Goal: Transaction & Acquisition: Purchase product/service

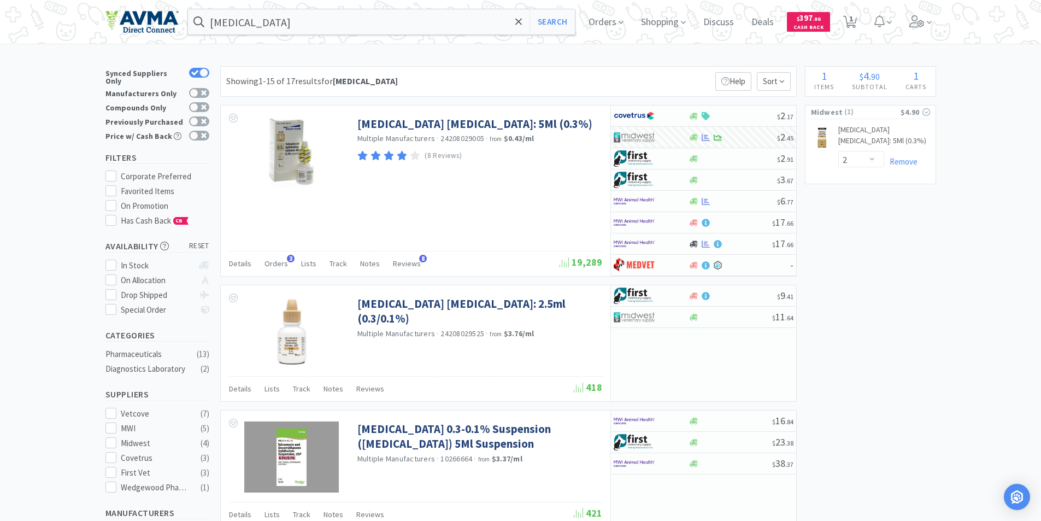
select select "2"
click at [296, 26] on input "[MEDICAL_DATA]" at bounding box center [382, 21] width 388 height 25
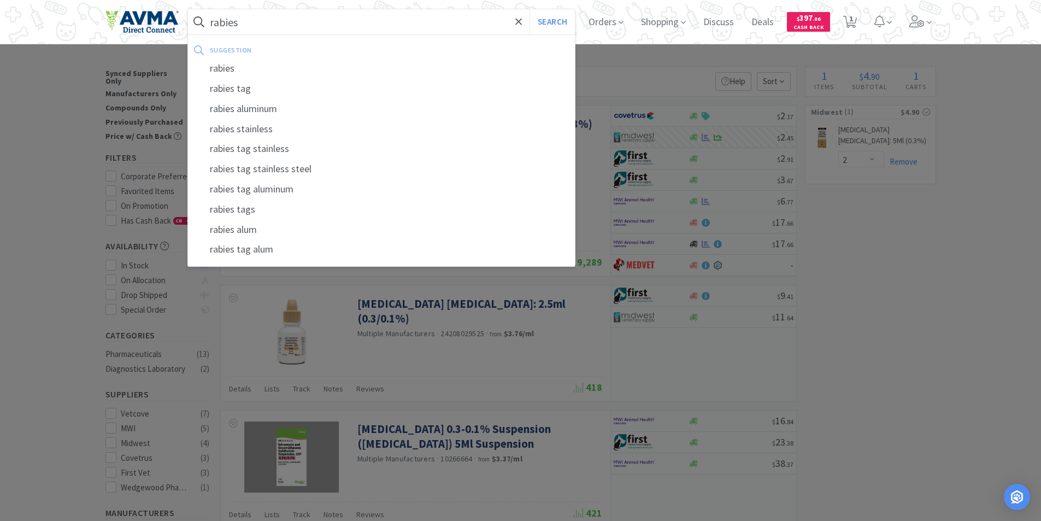
type input "rabies"
click at [530, 9] on button "Search" at bounding box center [552, 21] width 45 height 25
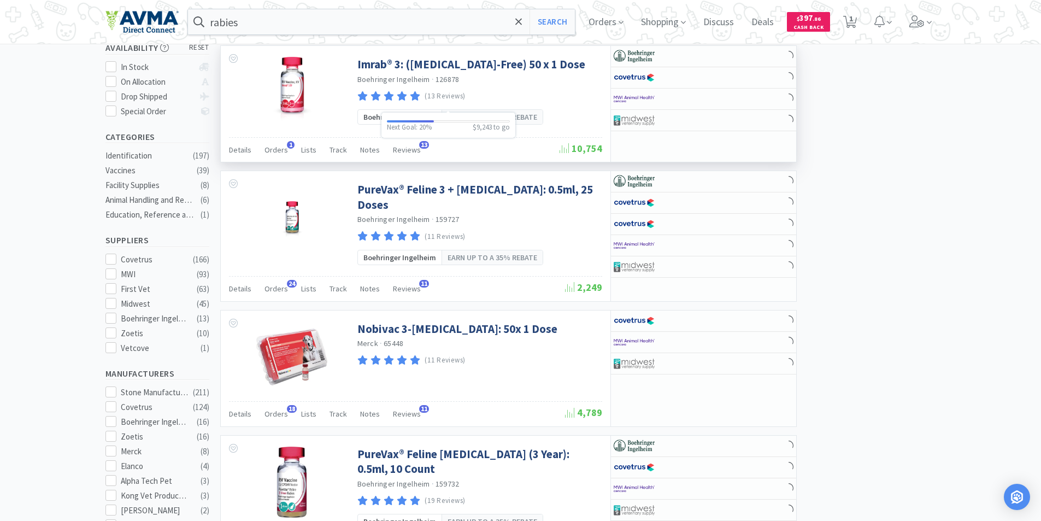
scroll to position [219, 0]
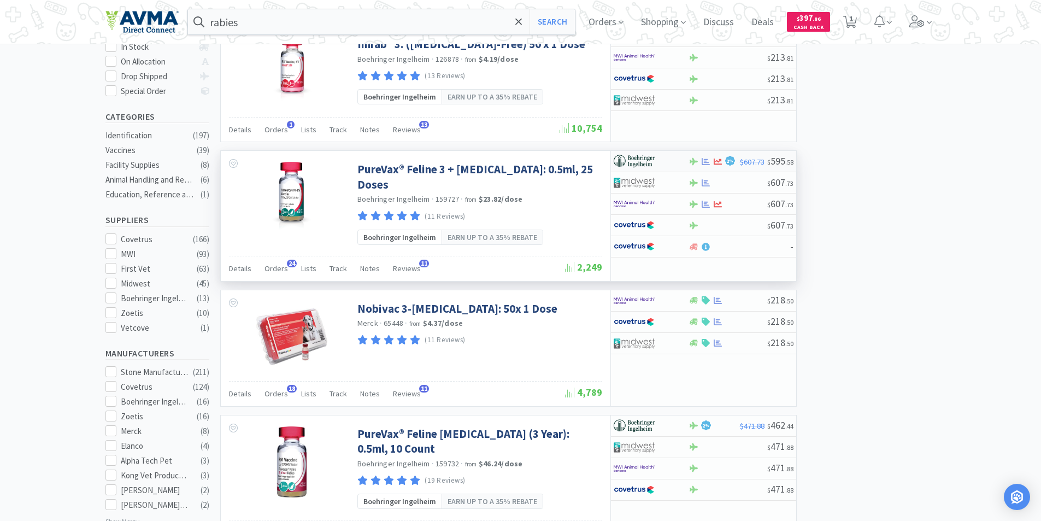
click at [635, 153] on img at bounding box center [634, 161] width 41 height 16
select select "1"
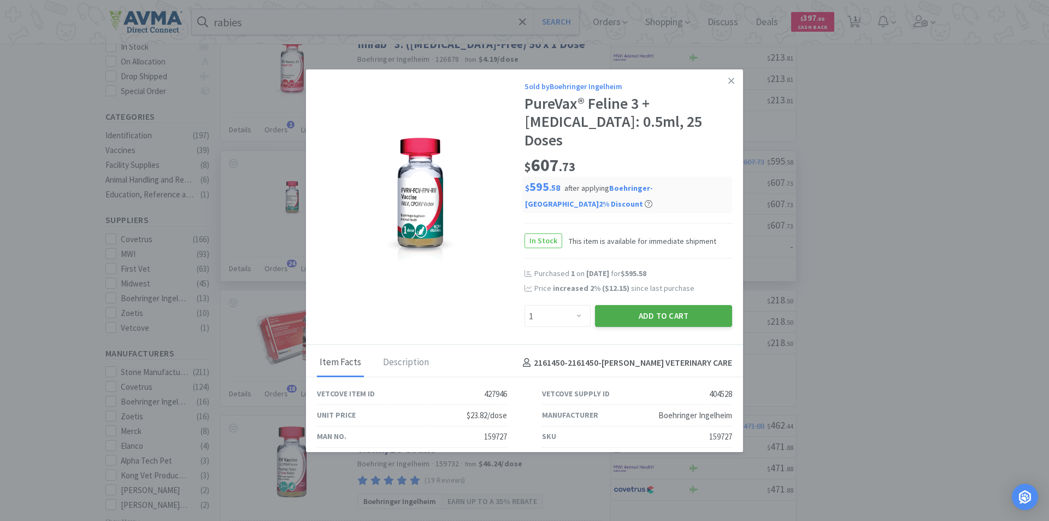
click at [641, 305] on button "Add to Cart" at bounding box center [663, 316] width 137 height 22
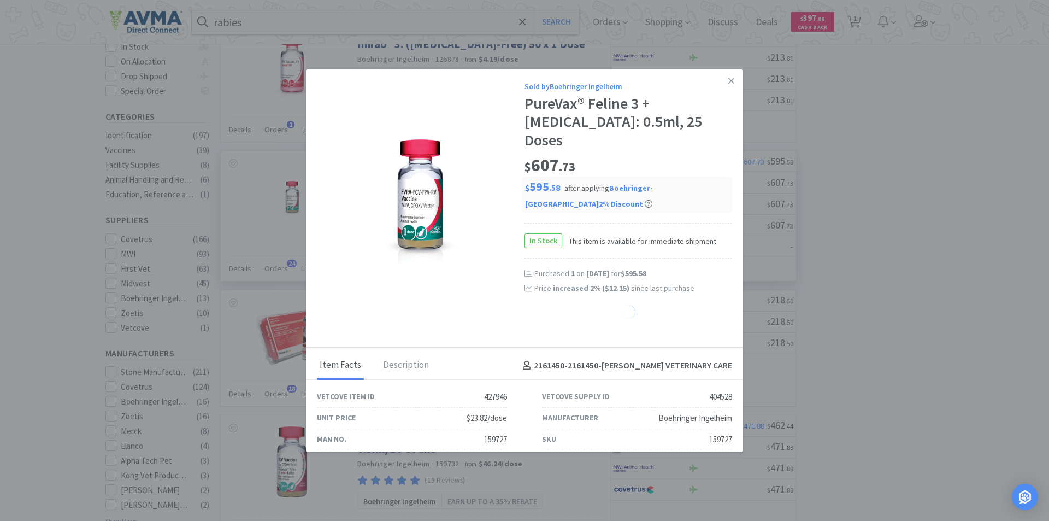
select select "1"
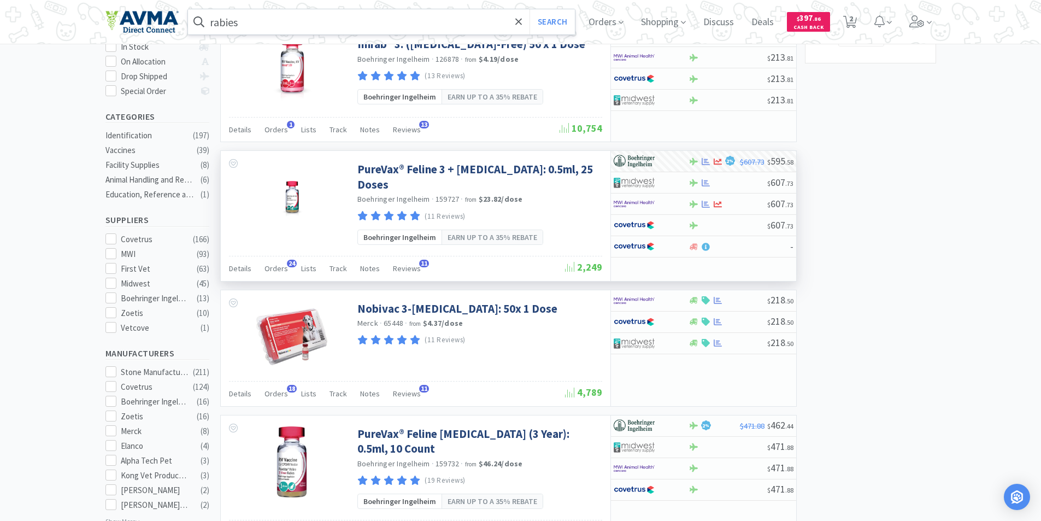
click at [257, 26] on input "rabies" at bounding box center [382, 21] width 388 height 25
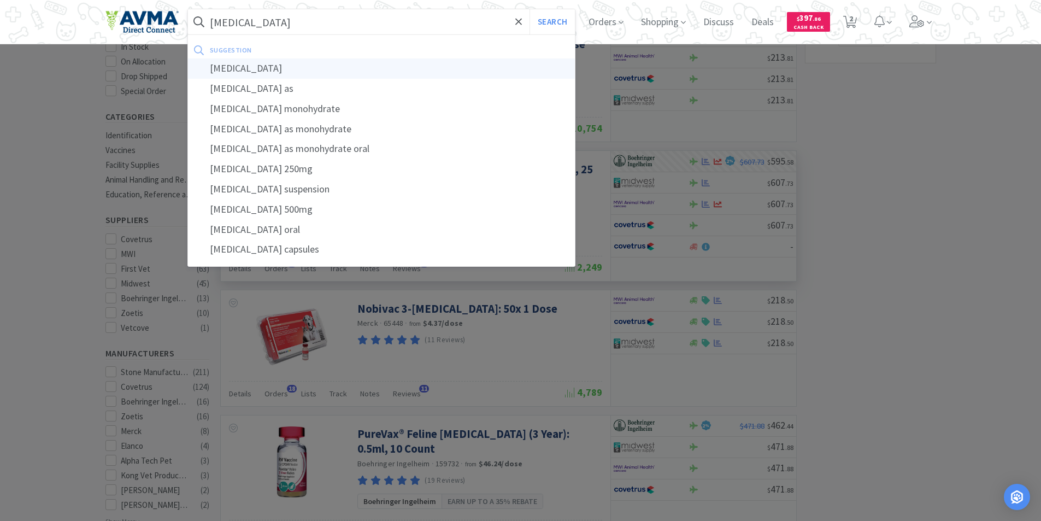
click at [232, 69] on div "[MEDICAL_DATA]" at bounding box center [382, 68] width 388 height 20
type input "[MEDICAL_DATA]"
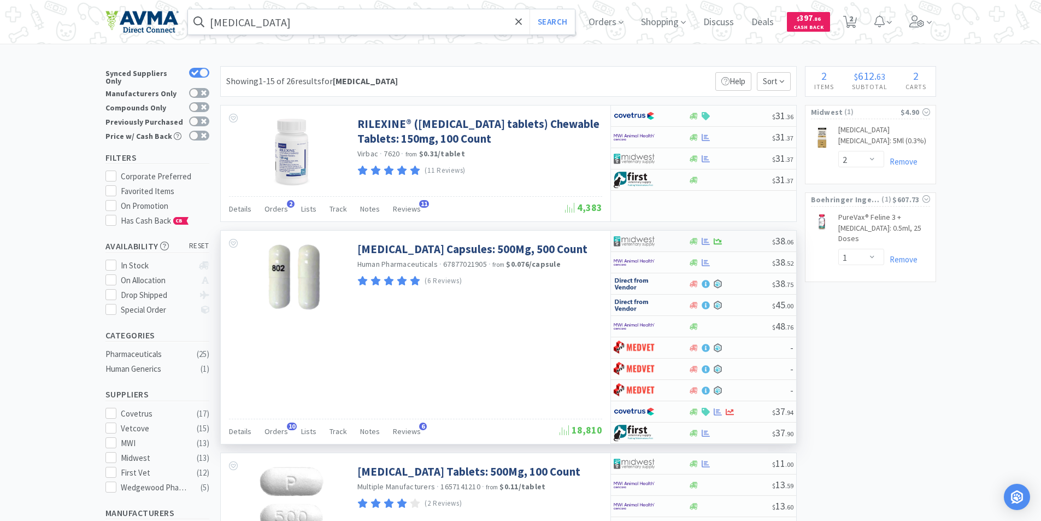
click at [636, 241] on img at bounding box center [634, 241] width 41 height 16
select select "1"
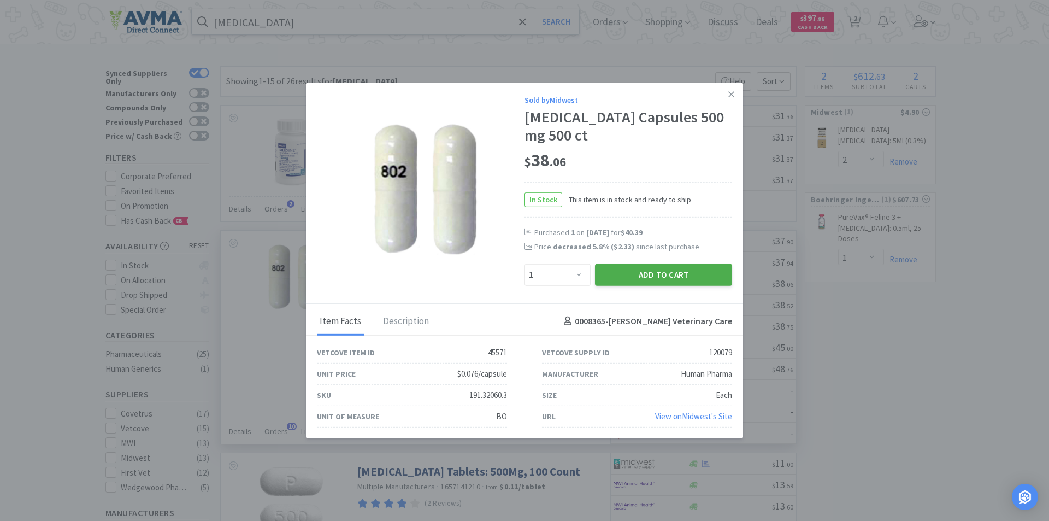
click at [654, 274] on button "Add to Cart" at bounding box center [663, 274] width 137 height 22
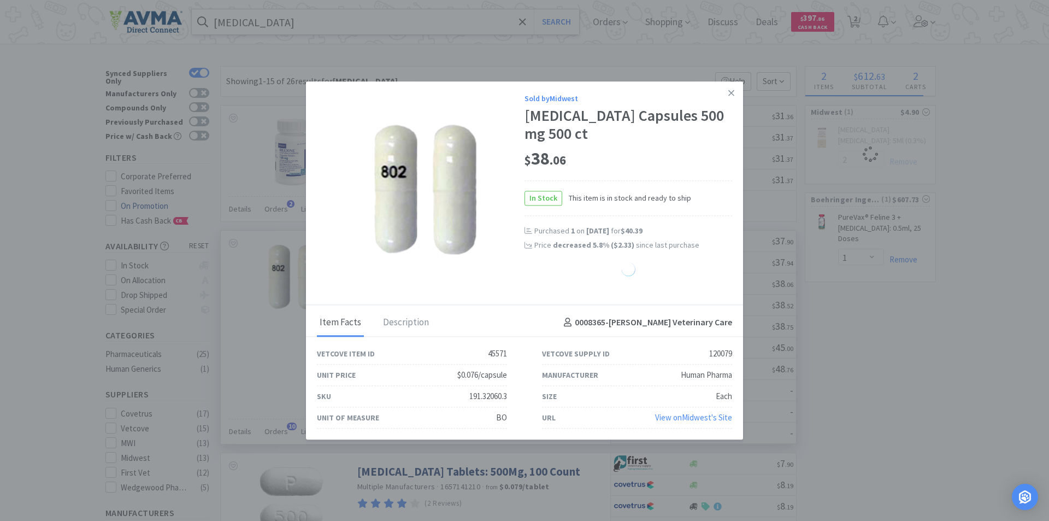
select select "1"
select select "2"
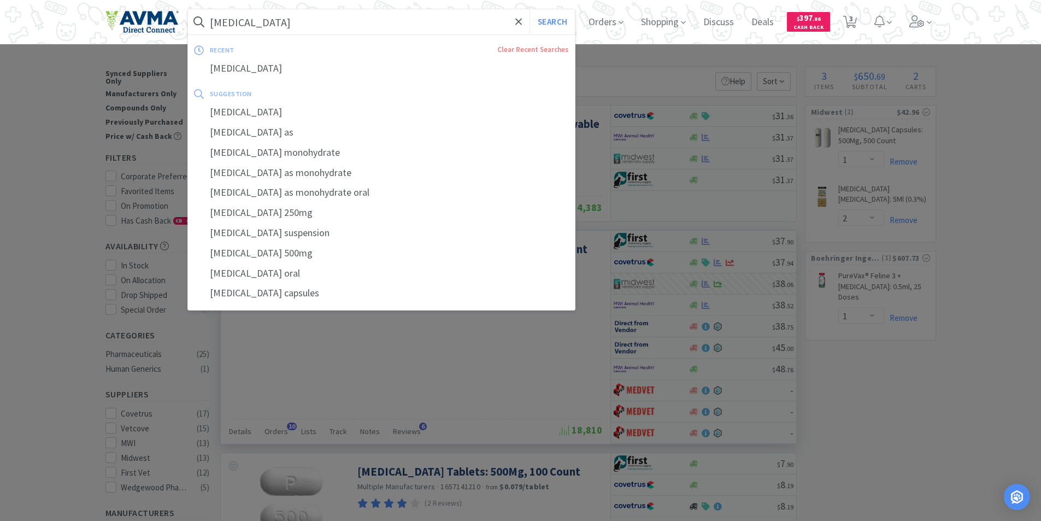
click at [277, 20] on input "[MEDICAL_DATA]" at bounding box center [382, 21] width 388 height 25
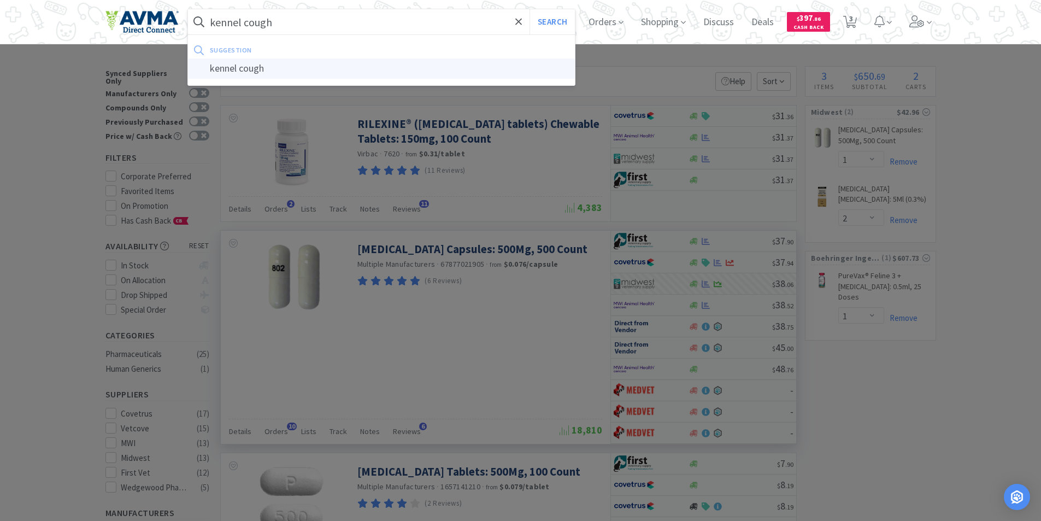
type input "kennel cough"
click at [246, 69] on div "kennel cough" at bounding box center [382, 68] width 388 height 20
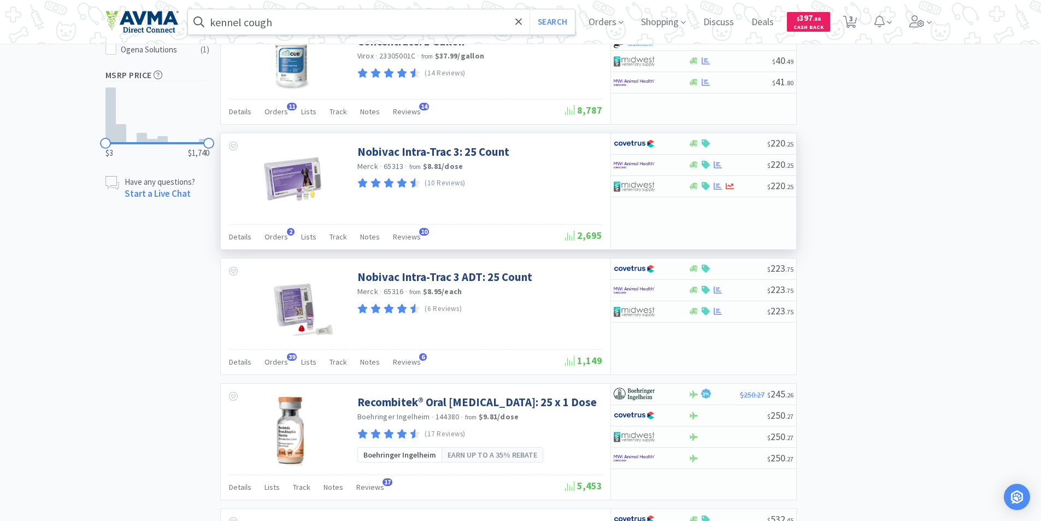
scroll to position [656, 0]
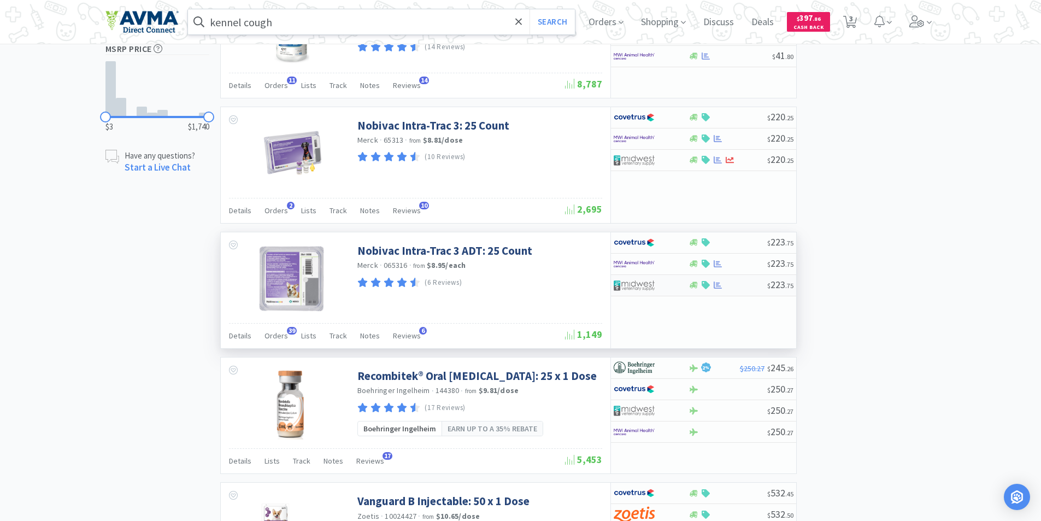
click at [640, 283] on img at bounding box center [634, 285] width 41 height 16
select select "1"
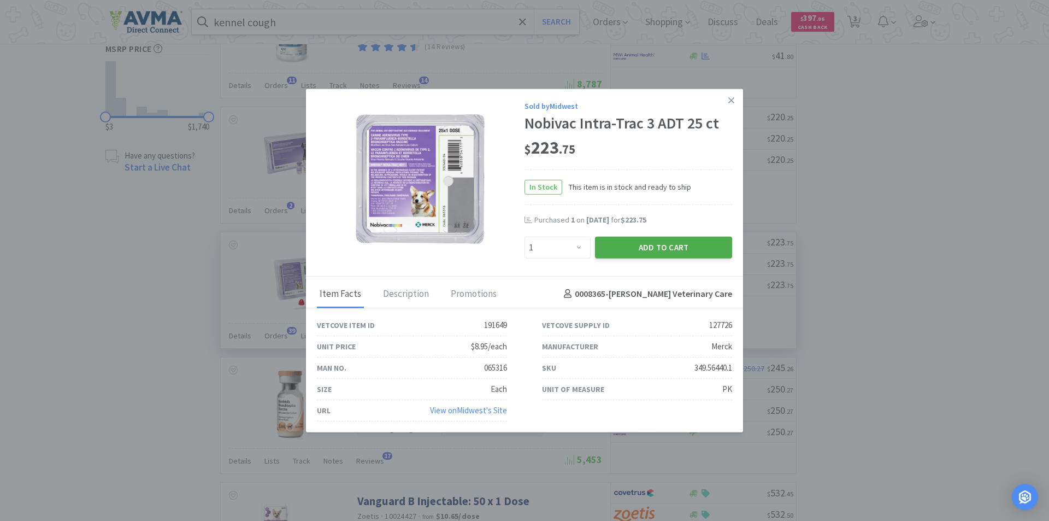
click at [641, 244] on button "Add to Cart" at bounding box center [663, 247] width 137 height 22
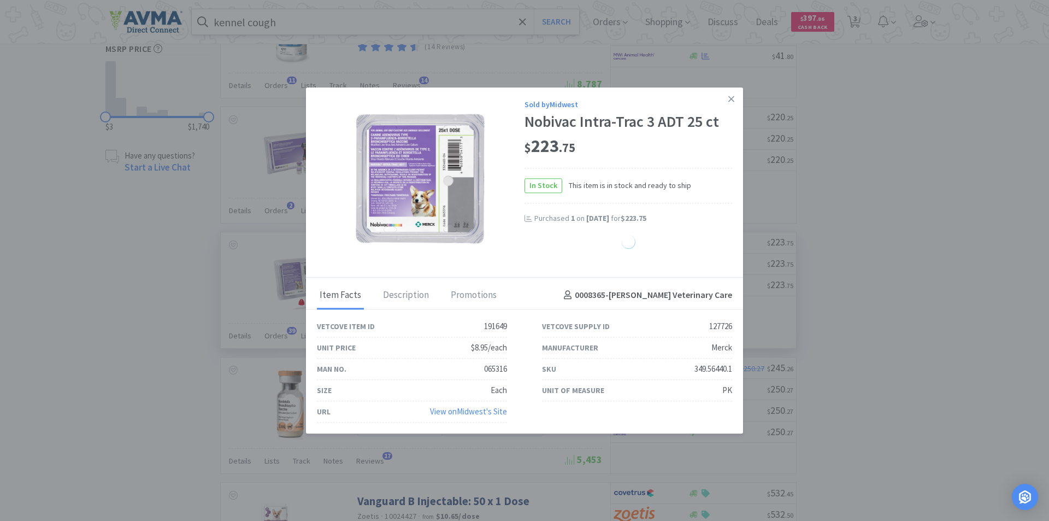
select select "1"
select select "2"
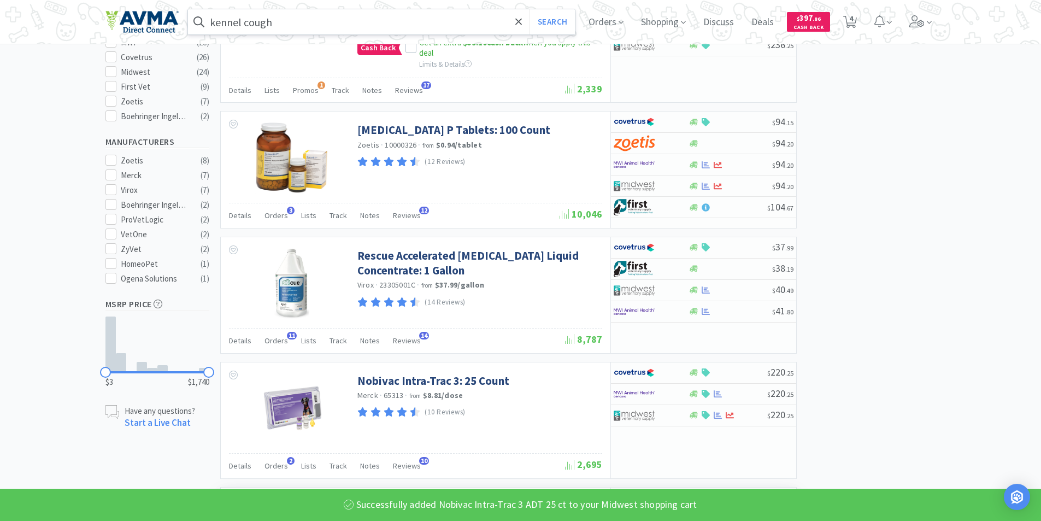
scroll to position [328, 0]
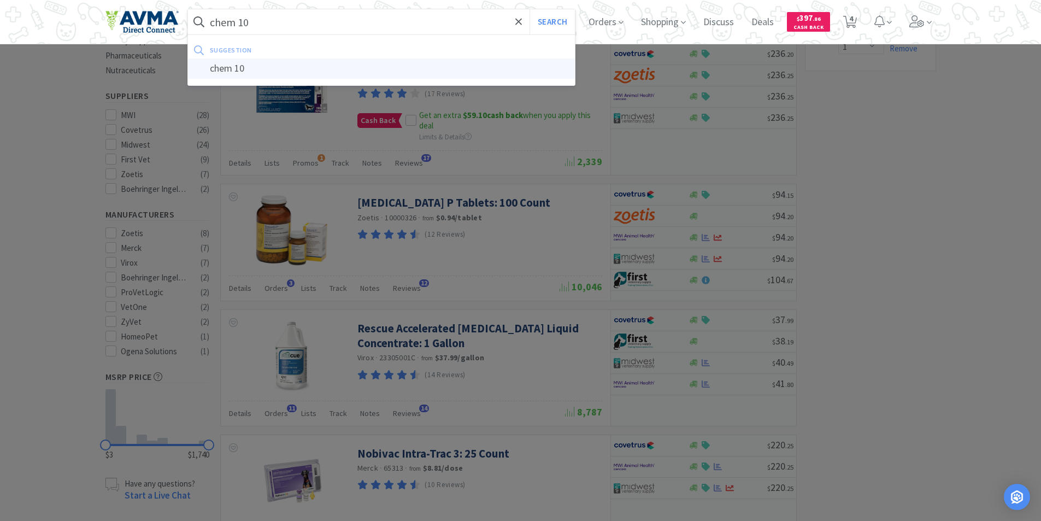
type input "chem 10"
click at [228, 66] on div "chem 10" at bounding box center [382, 68] width 388 height 20
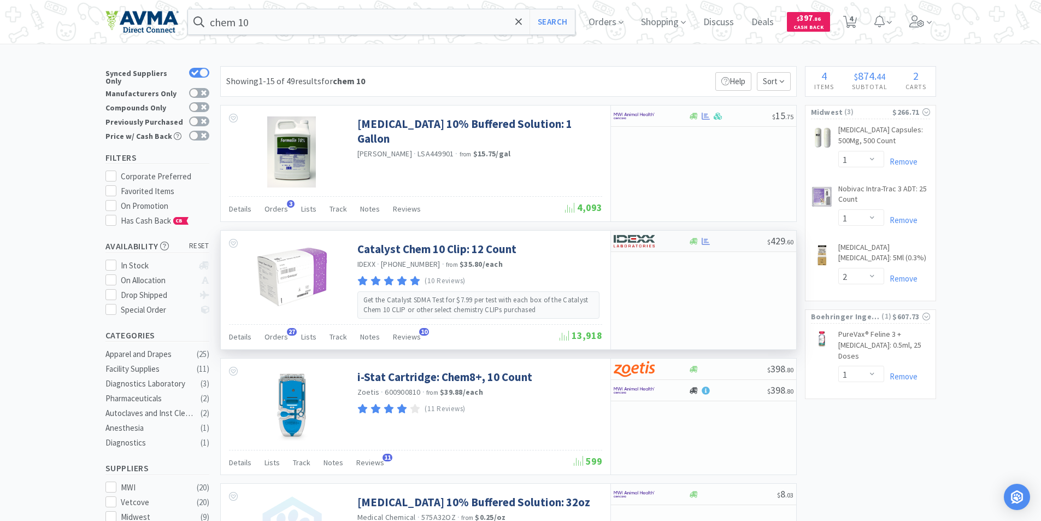
click at [631, 239] on img at bounding box center [634, 241] width 41 height 16
select select "1"
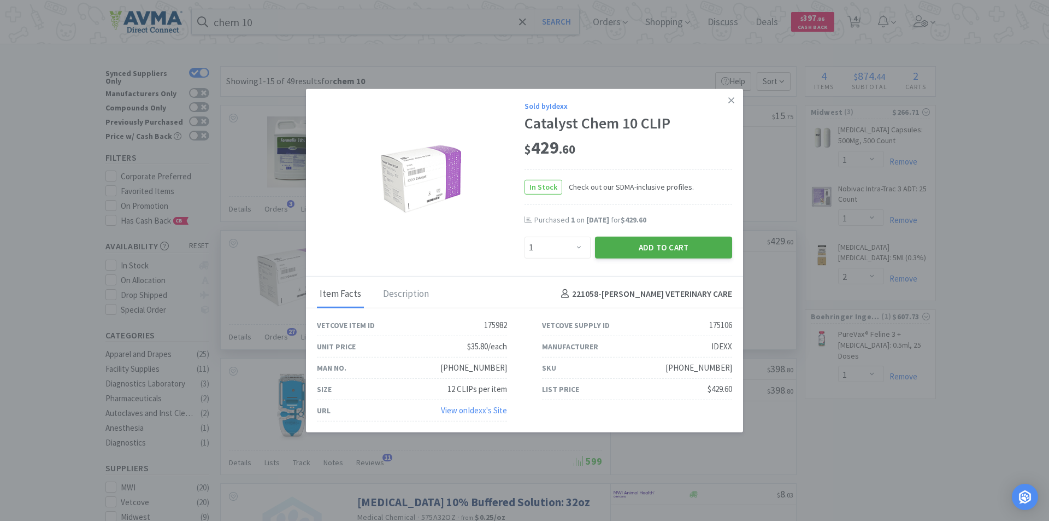
click at [650, 246] on button "Add to Cart" at bounding box center [663, 247] width 137 height 22
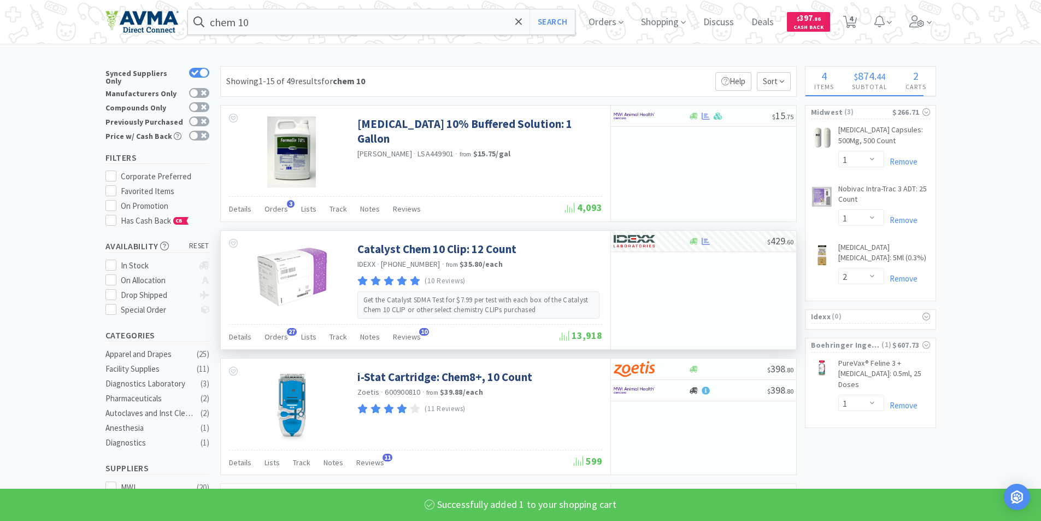
select select "1"
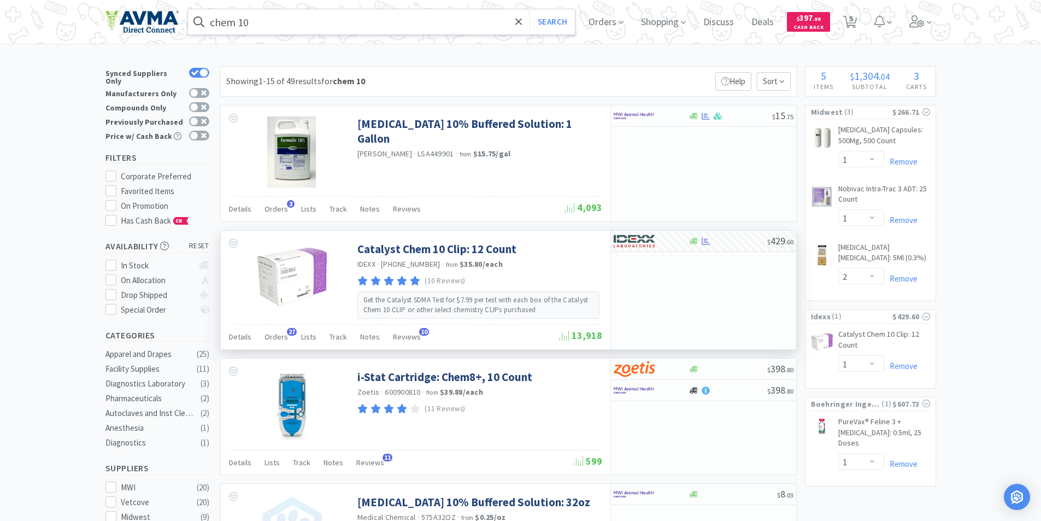
click at [276, 19] on input "chem 10" at bounding box center [382, 21] width 388 height 25
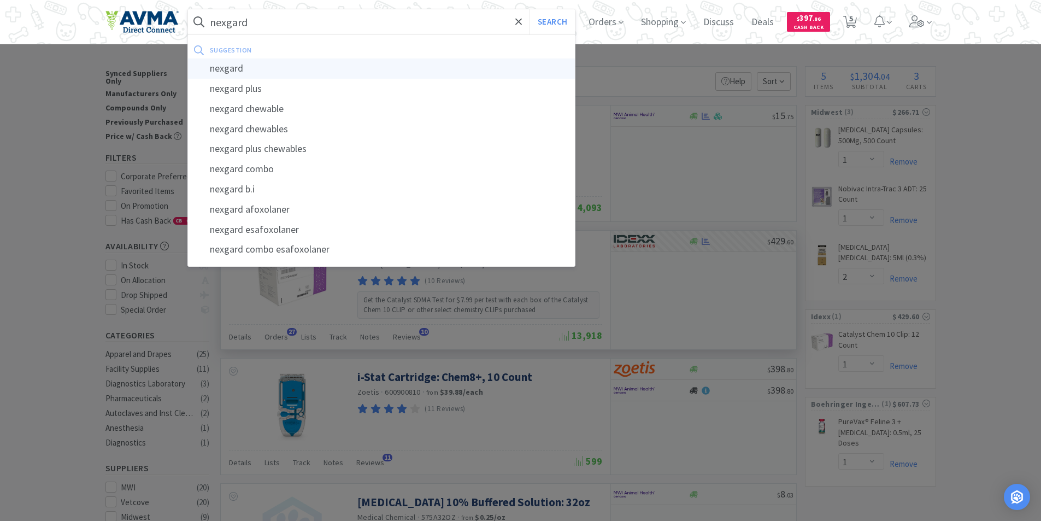
type input "nexgard"
click at [230, 68] on div "nexgard" at bounding box center [382, 68] width 388 height 20
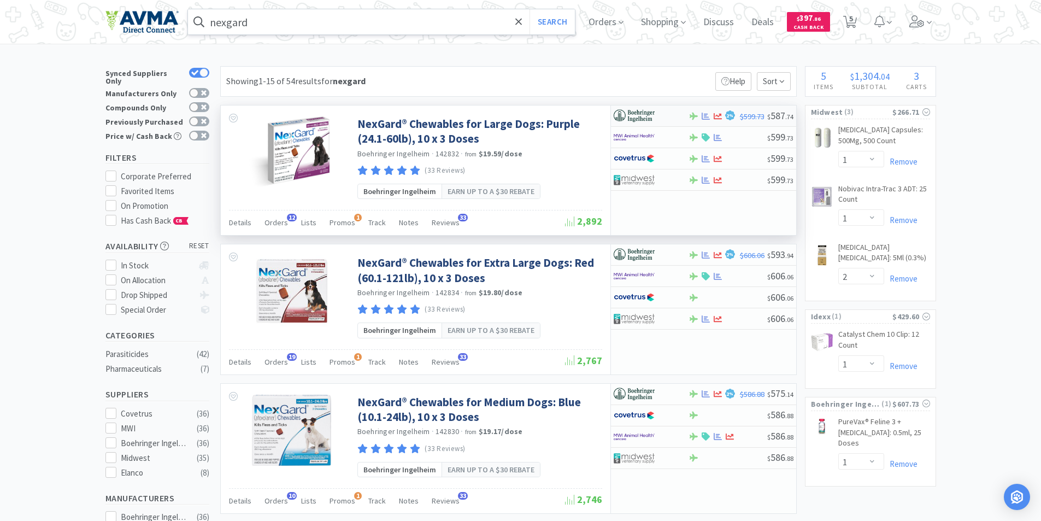
click at [637, 111] on img at bounding box center [634, 116] width 41 height 16
select select "1"
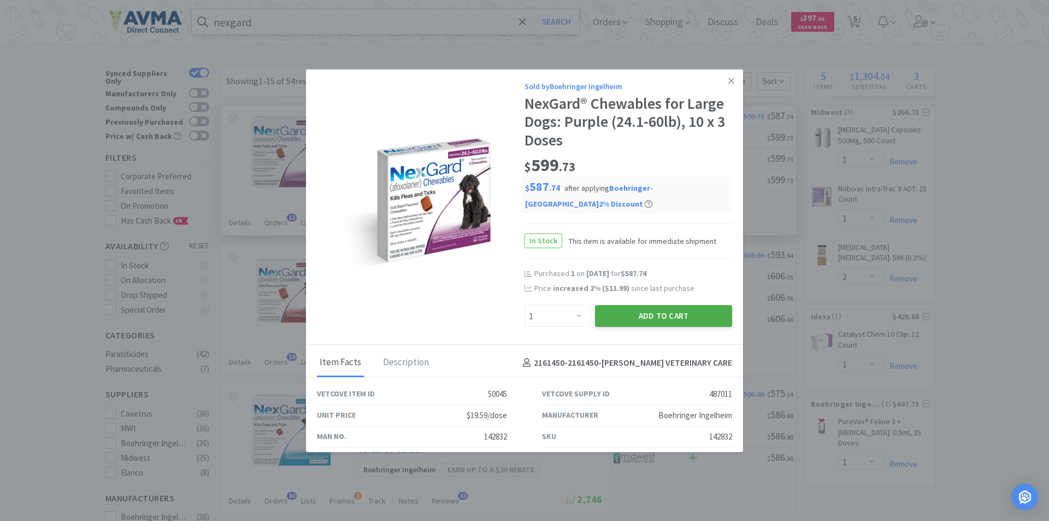
click at [642, 314] on button "Add to Cart" at bounding box center [663, 316] width 137 height 22
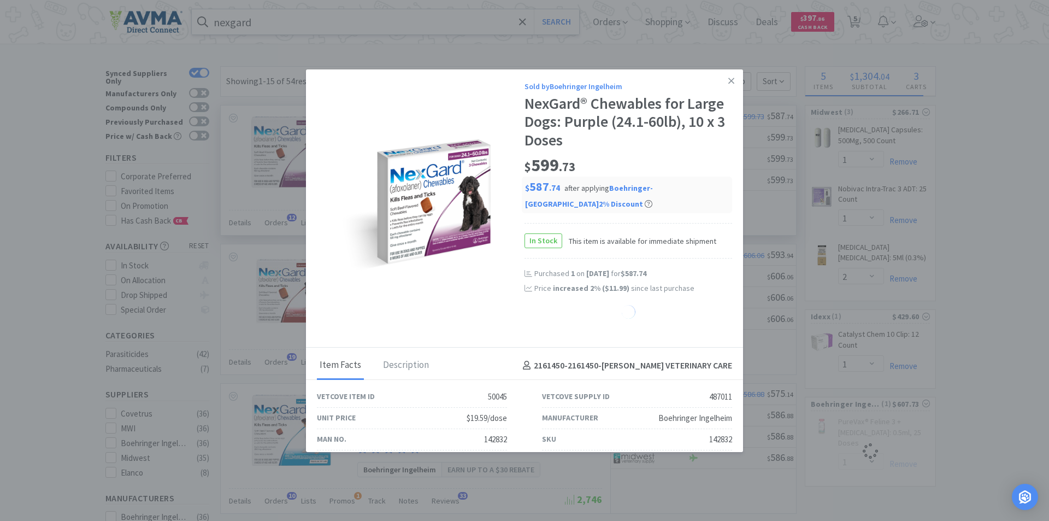
select select "1"
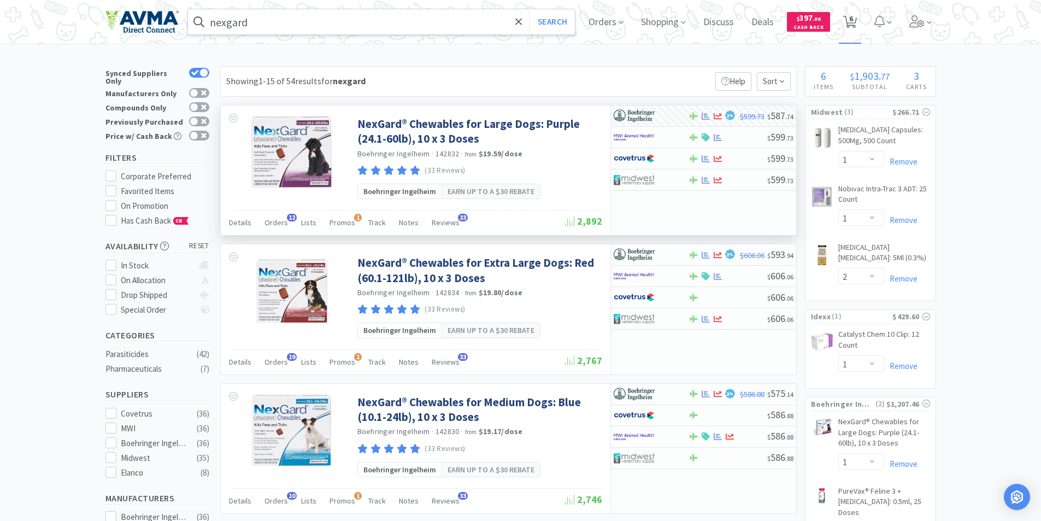
click at [853, 18] on span "6" at bounding box center [851, 19] width 4 height 44
select select "1"
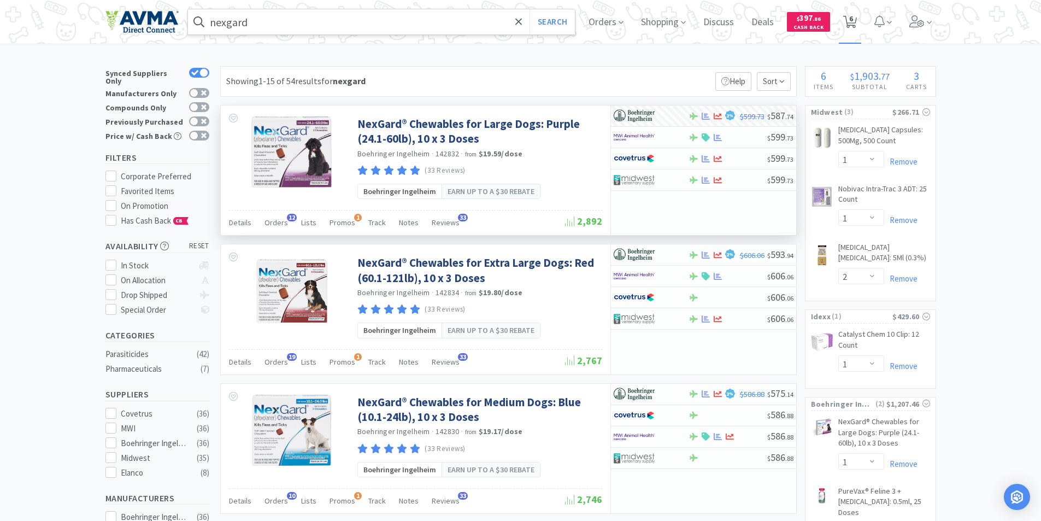
select select "1"
select select "2"
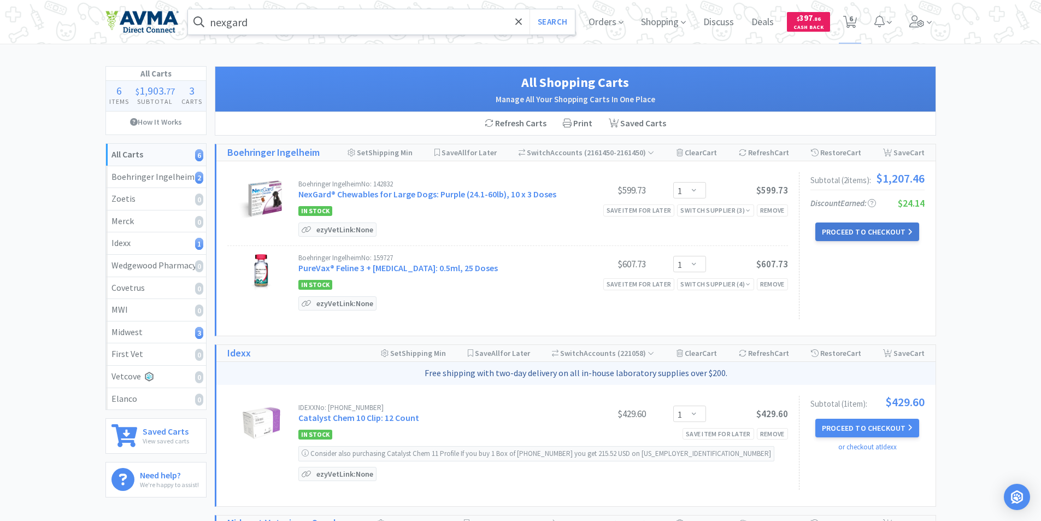
click at [852, 228] on button "Proceed to Checkout" at bounding box center [867, 231] width 104 height 19
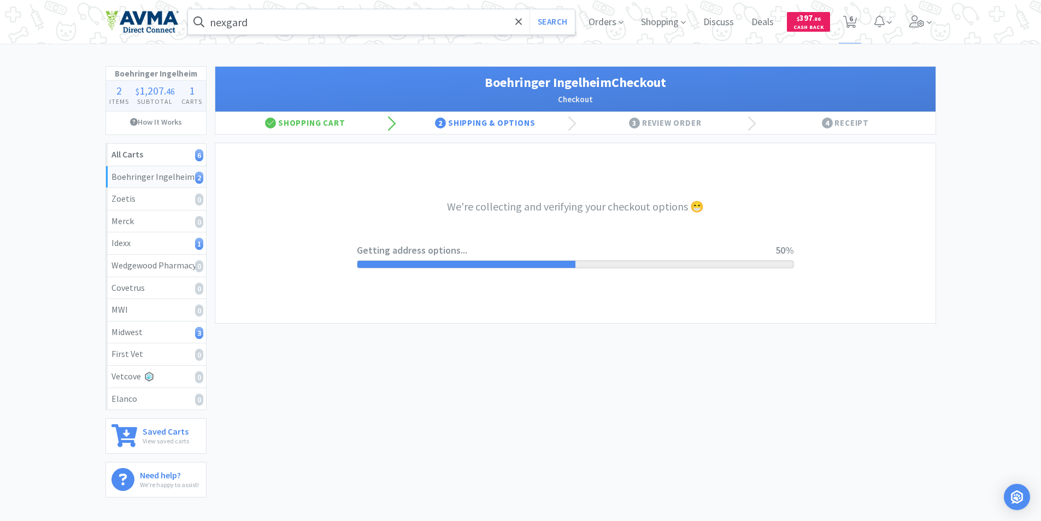
select select "invoice"
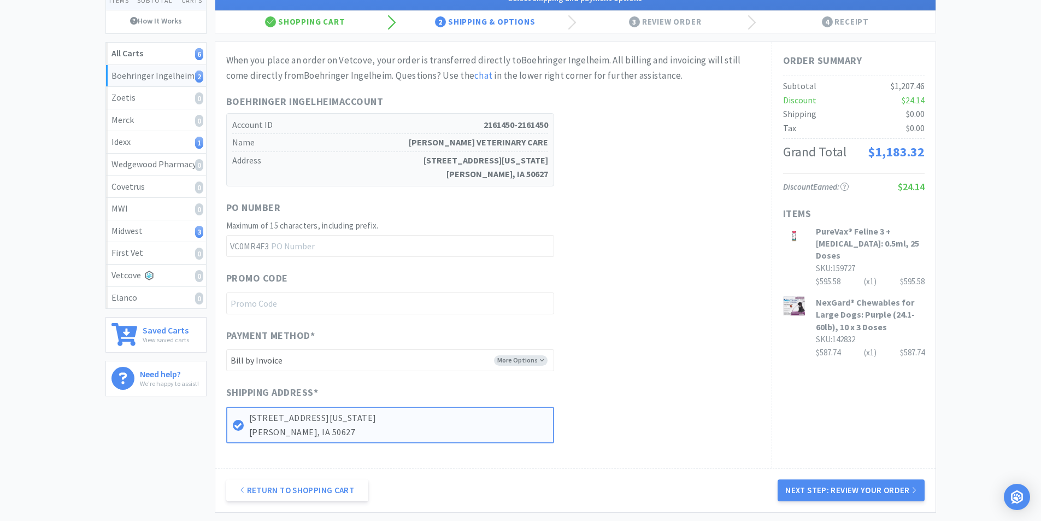
scroll to position [205, 0]
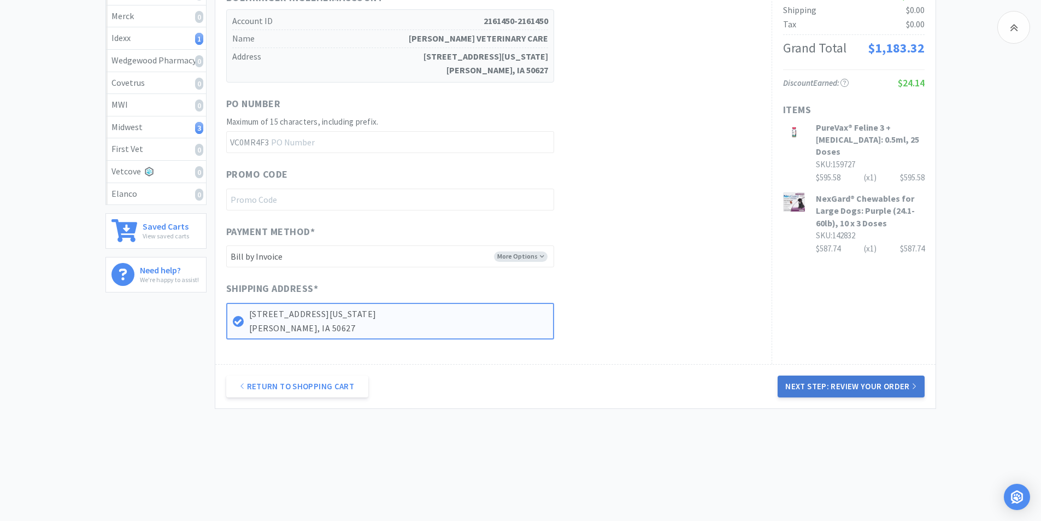
click at [844, 384] on button "Next Step: Review Your Order" at bounding box center [851, 386] width 146 height 22
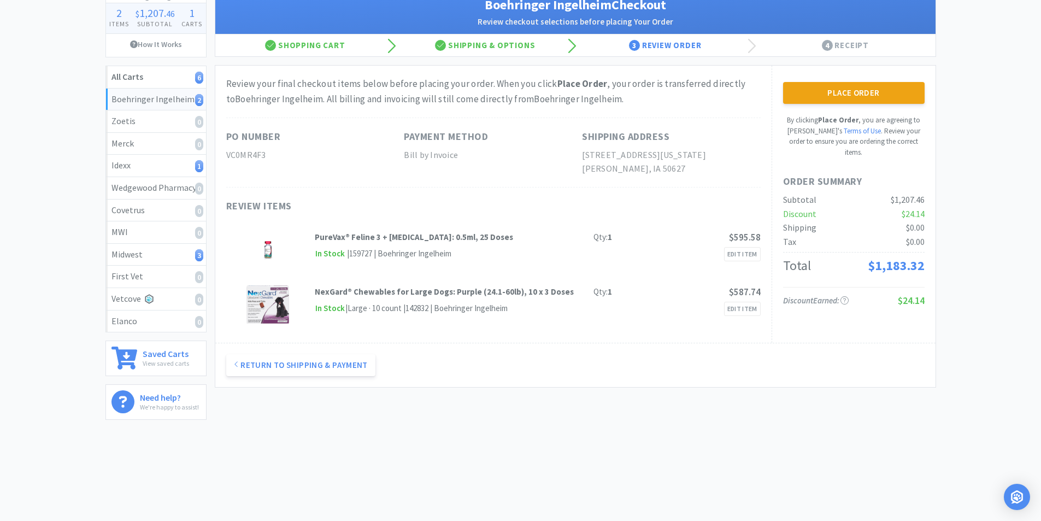
scroll to position [0, 0]
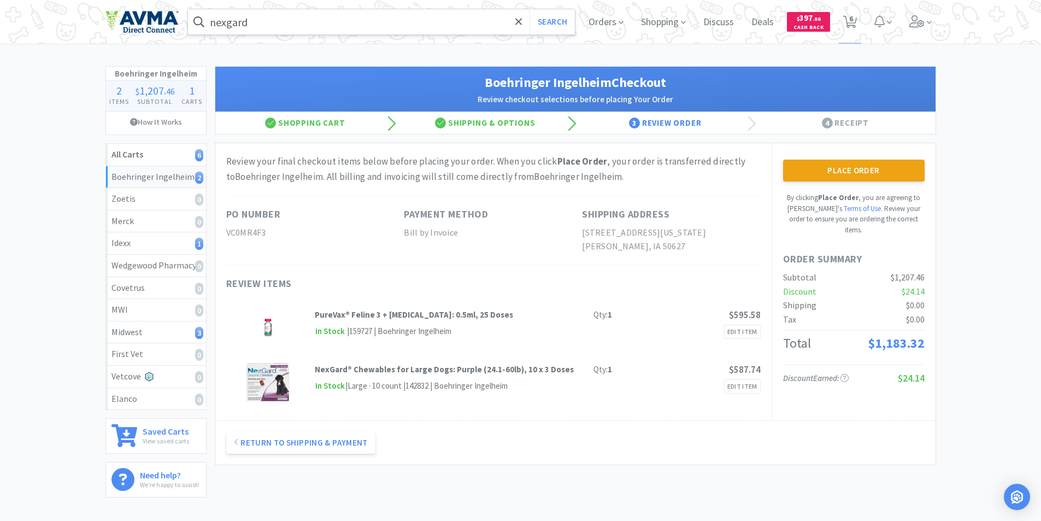
click at [839, 169] on button "Place Order" at bounding box center [854, 171] width 142 height 22
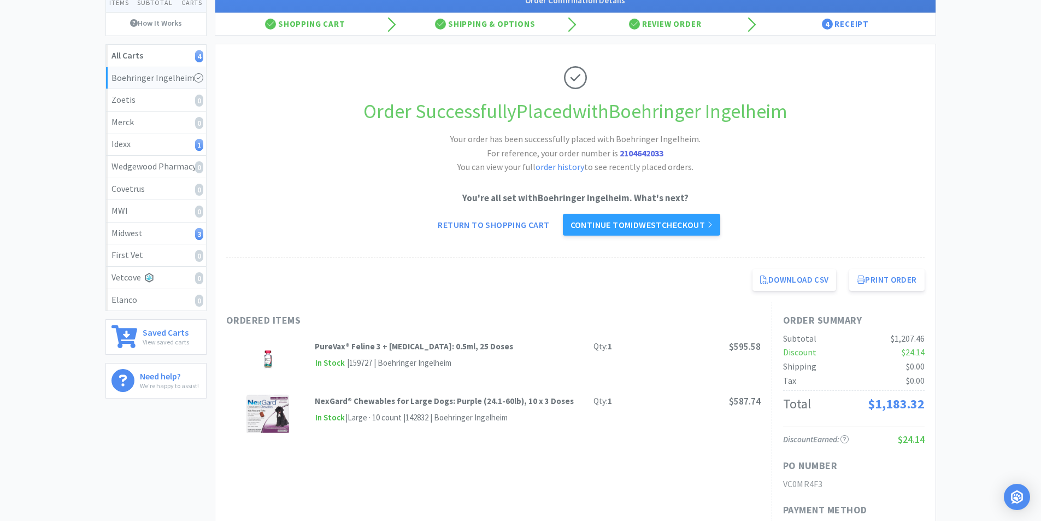
scroll to position [219, 0]
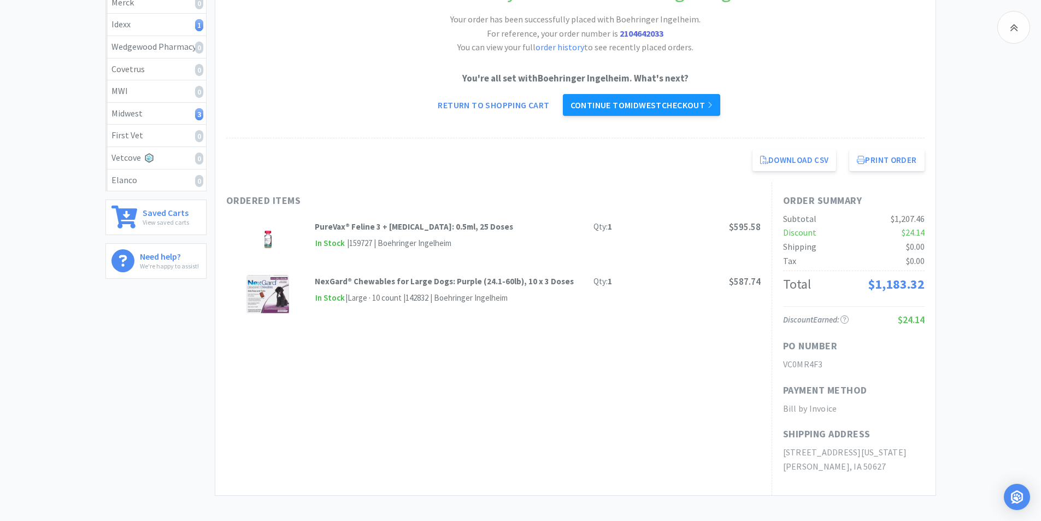
click at [615, 102] on link "Continue to Midwest checkout" at bounding box center [641, 105] width 157 height 22
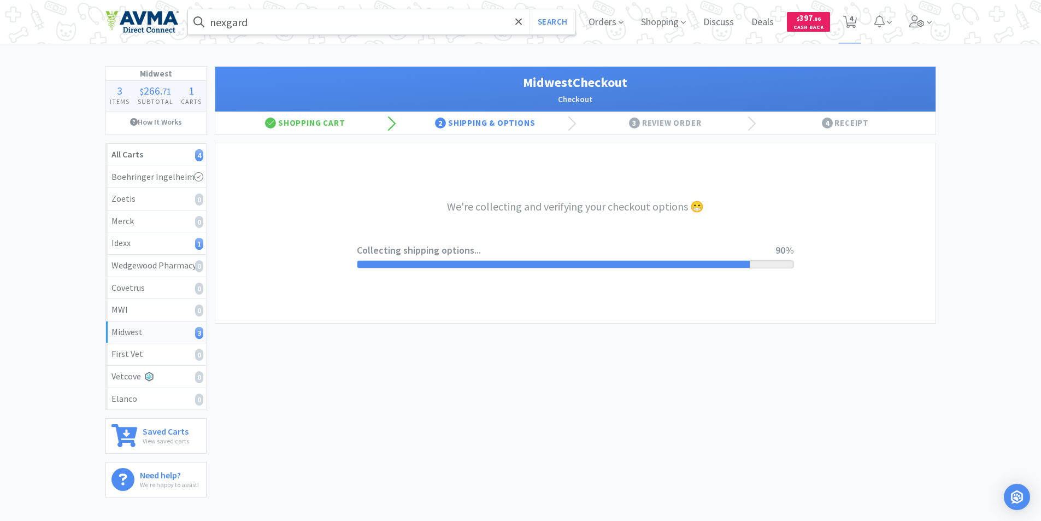
select select "0"
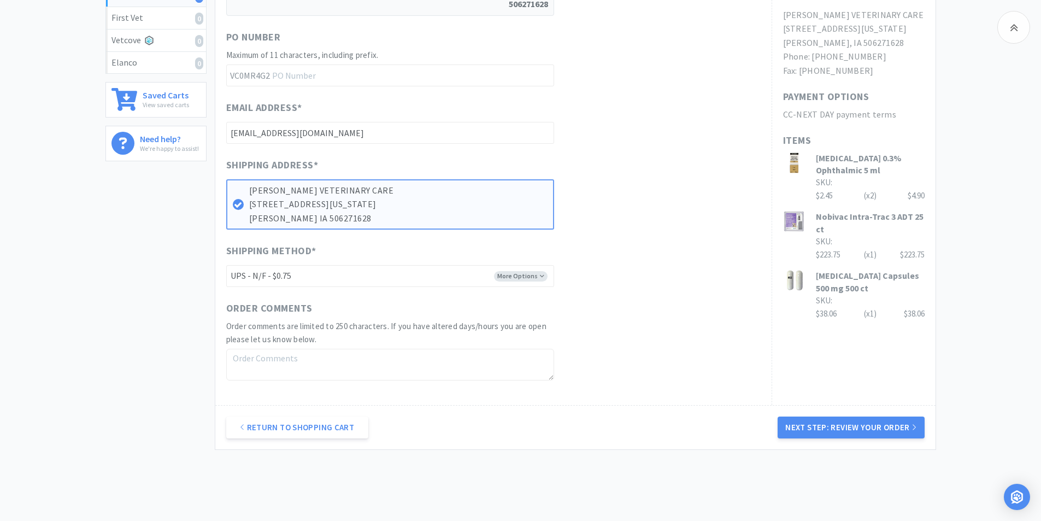
scroll to position [377, 0]
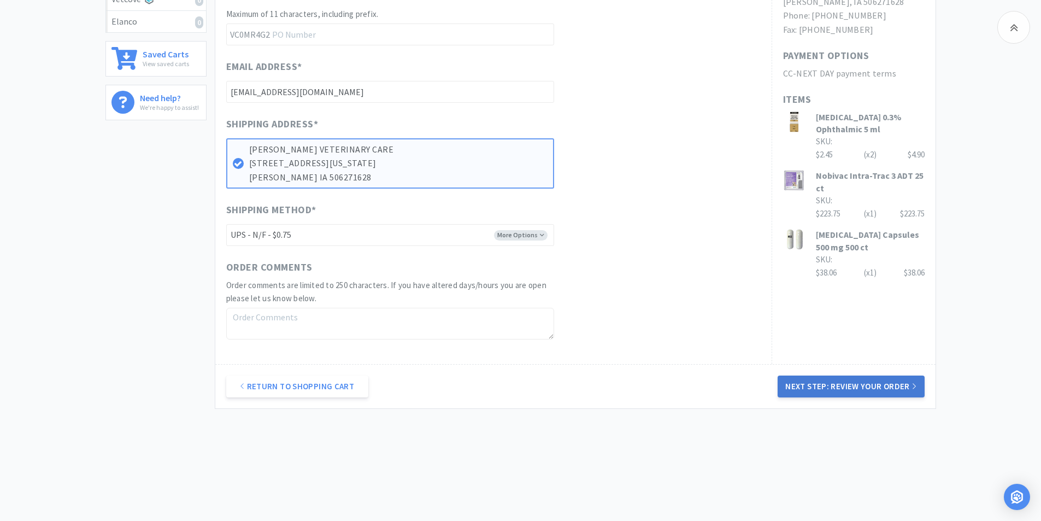
click at [867, 388] on button "Next Step: Review Your Order" at bounding box center [851, 386] width 146 height 22
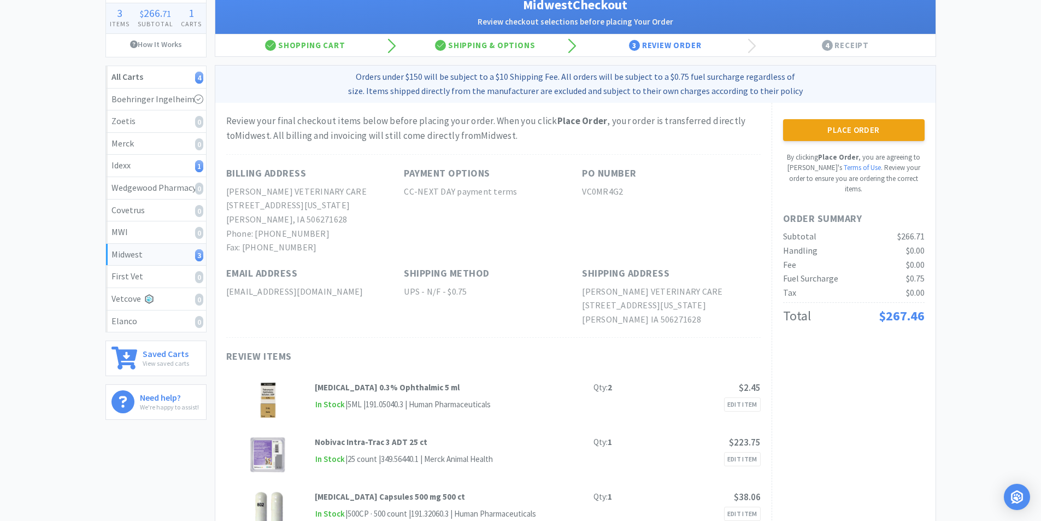
scroll to position [0, 0]
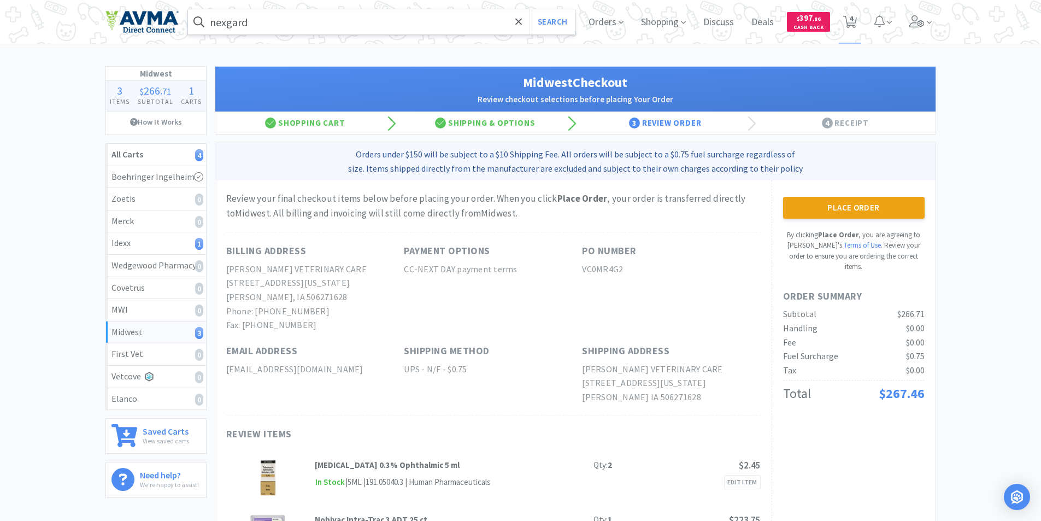
click at [848, 209] on button "Place Order" at bounding box center [854, 208] width 142 height 22
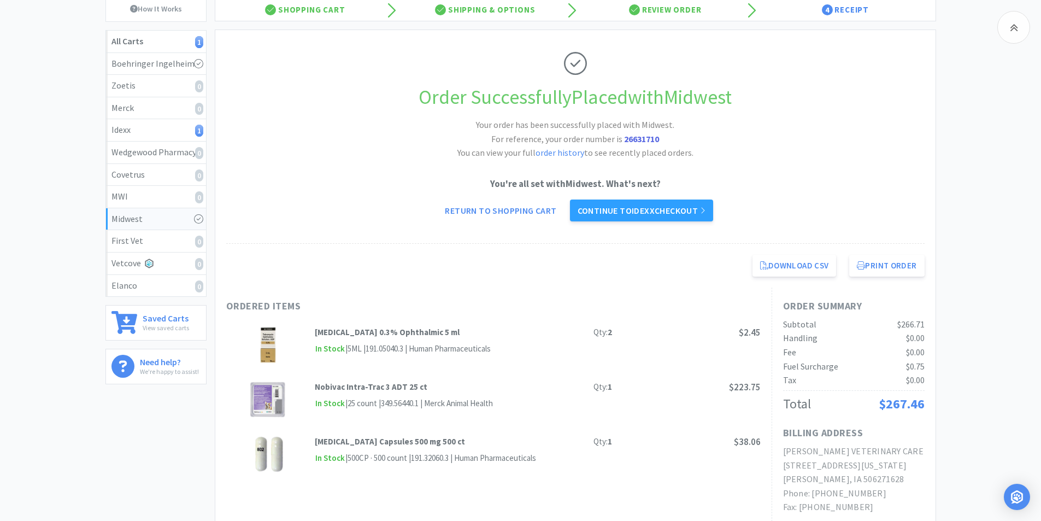
scroll to position [109, 0]
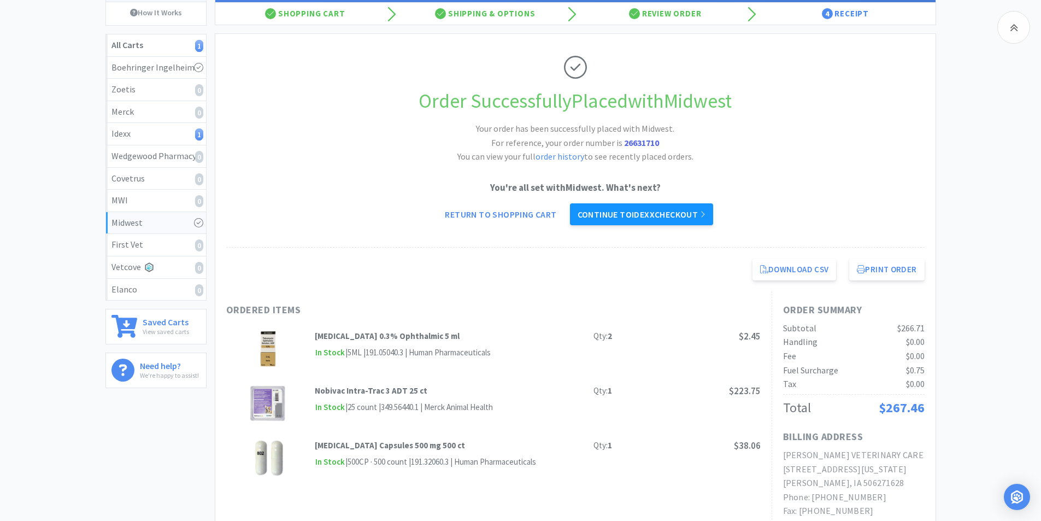
click at [629, 213] on link "Continue to Idexx checkout" at bounding box center [641, 214] width 143 height 22
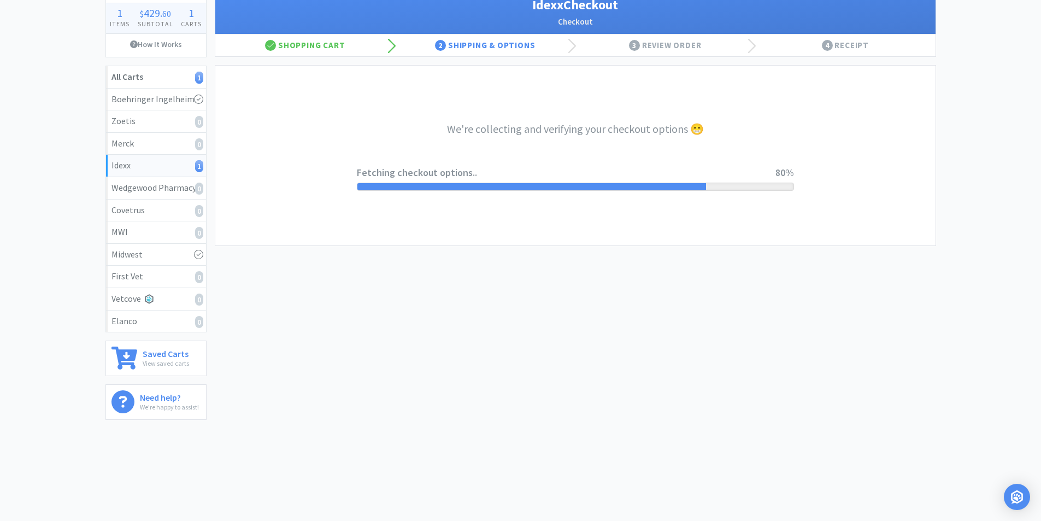
select select "904"
select select "003"
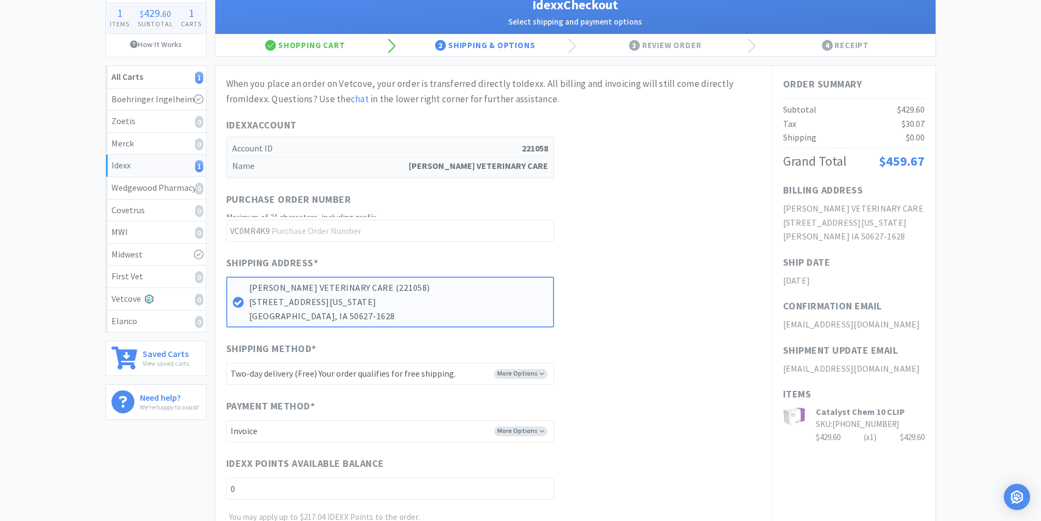
scroll to position [0, 0]
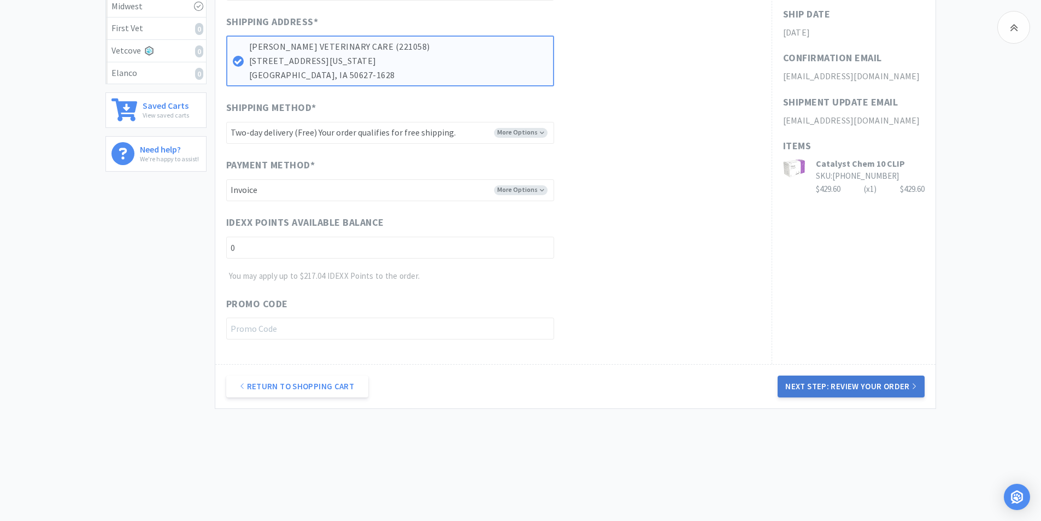
click at [832, 379] on button "Next Step: Review Your Order" at bounding box center [851, 386] width 146 height 22
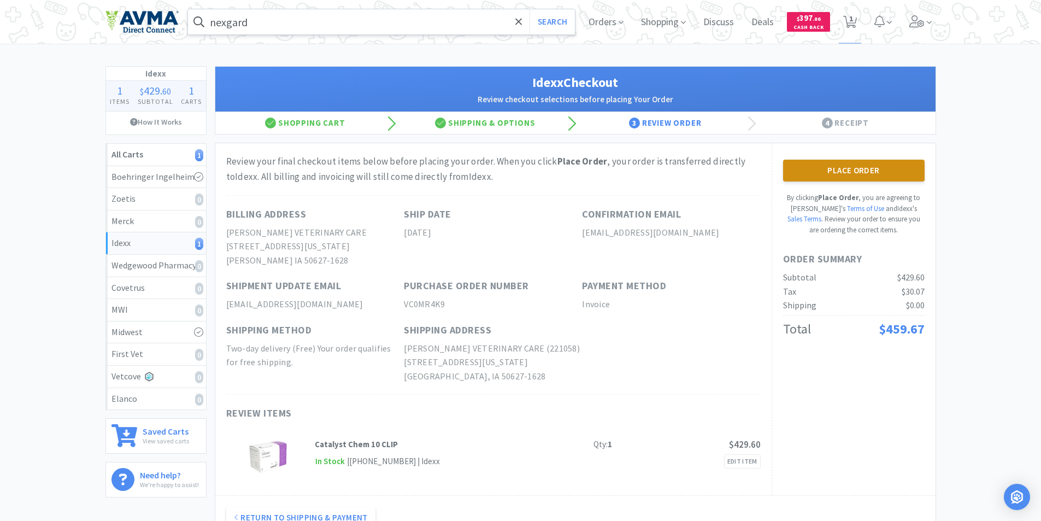
click at [852, 166] on button "Place Order" at bounding box center [854, 171] width 142 height 22
